Goal: Information Seeking & Learning: Learn about a topic

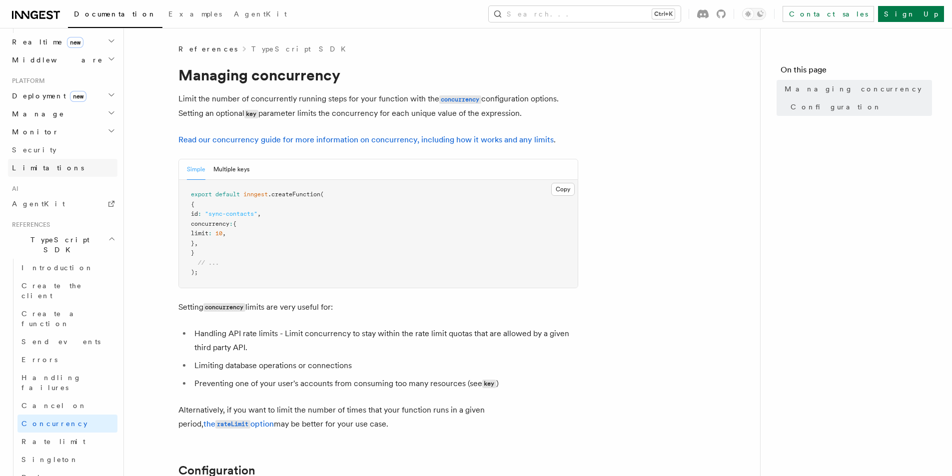
scroll to position [500, 0]
click at [76, 432] on link "Rate limit" at bounding box center [67, 441] width 100 height 18
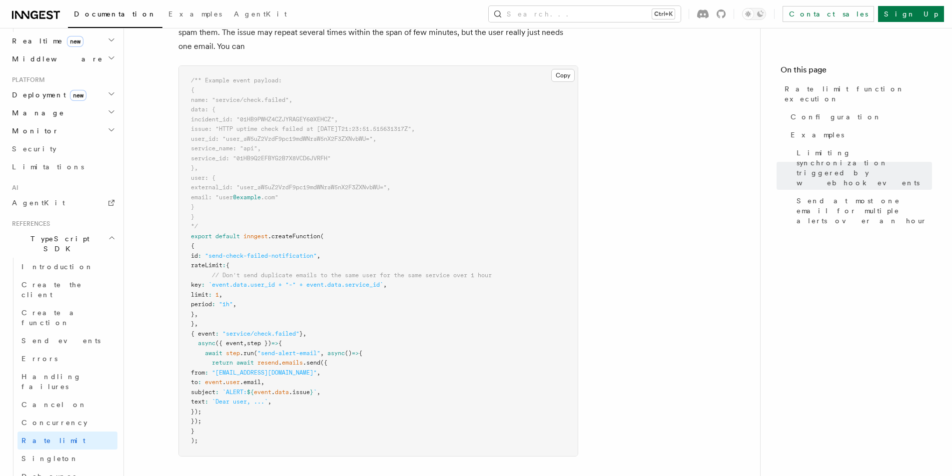
scroll to position [1249, 0]
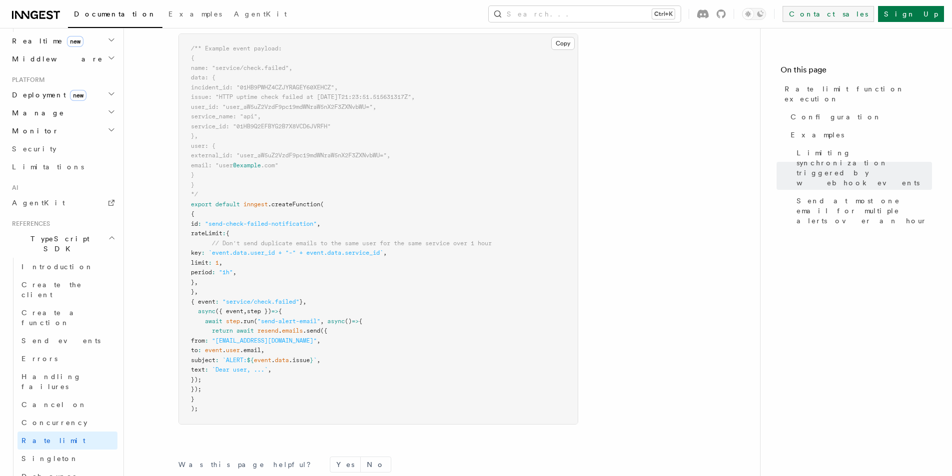
click at [859, 17] on link "Contact sales" at bounding box center [828, 14] width 91 height 16
click at [669, 13] on button "Search... Ctrl+K" at bounding box center [585, 14] width 192 height 16
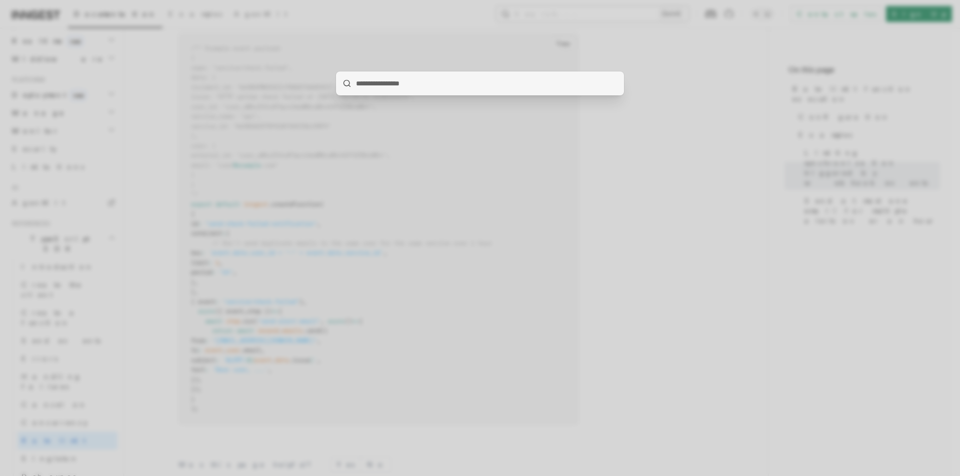
type input "**********"
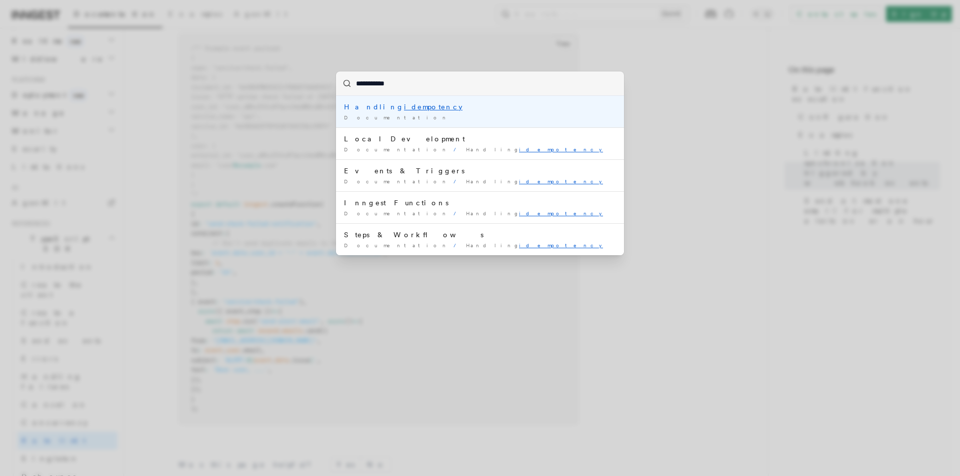
click at [404, 107] on mark "idempotency" at bounding box center [433, 107] width 58 height 8
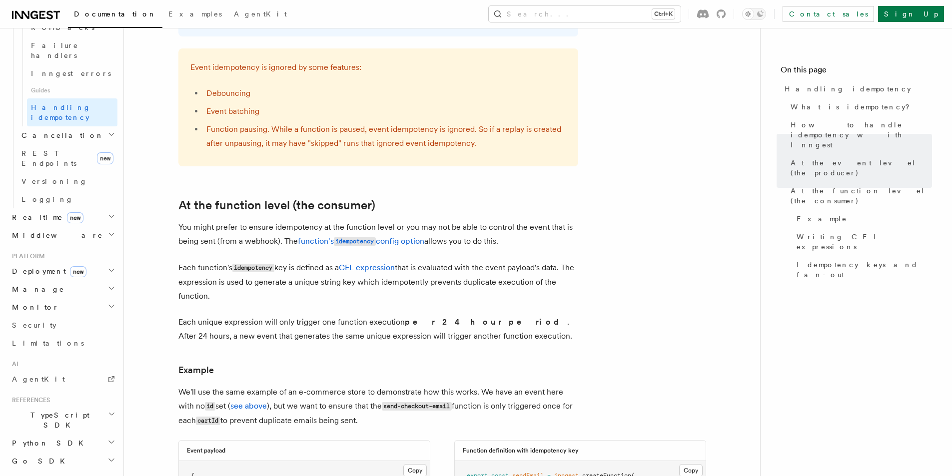
scroll to position [1049, 0]
